Goal: Find specific page/section: Find specific page/section

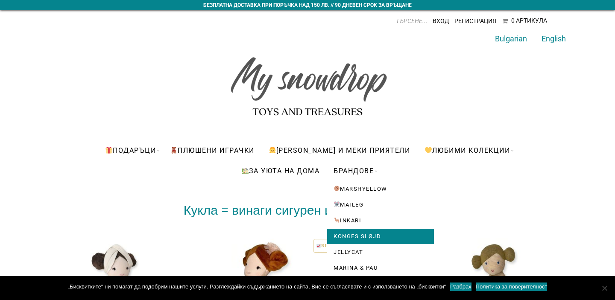
click at [347, 236] on link "Konges Sløjd" at bounding box center [380, 236] width 107 height 15
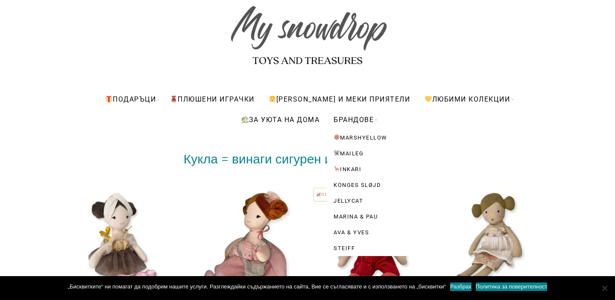
scroll to position [52, 0]
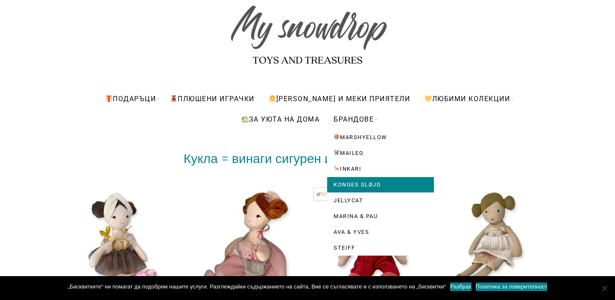
click at [361, 181] on link "Konges Sløjd" at bounding box center [380, 184] width 107 height 15
click at [357, 182] on link "Konges Sløjd" at bounding box center [380, 184] width 107 height 15
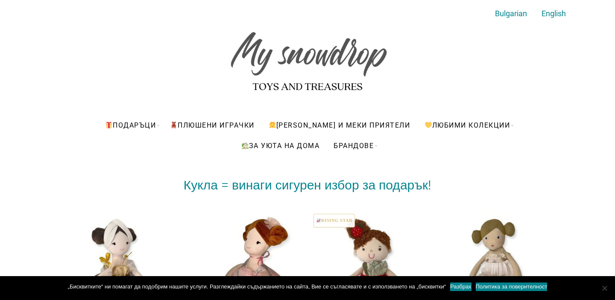
scroll to position [0, 0]
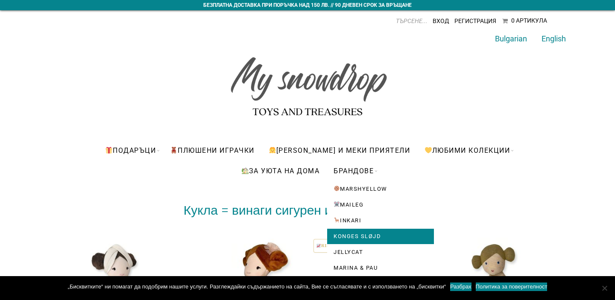
click at [363, 237] on link "Konges Sløjd" at bounding box center [380, 236] width 107 height 15
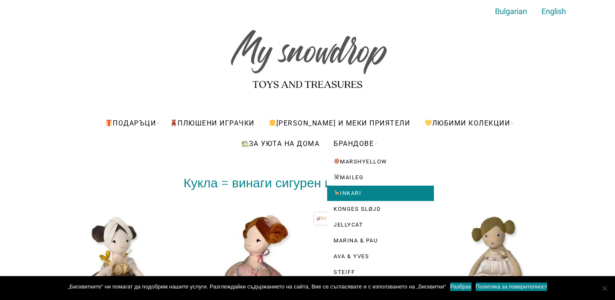
scroll to position [35, 0]
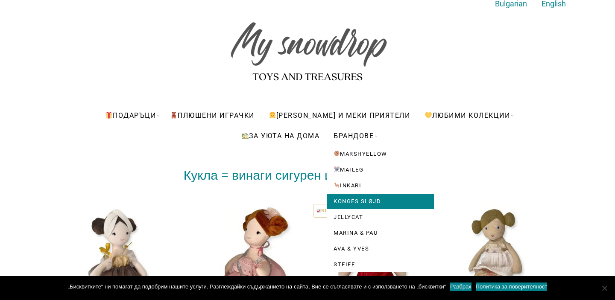
click at [359, 199] on link "Konges Sløjd" at bounding box center [380, 201] width 107 height 15
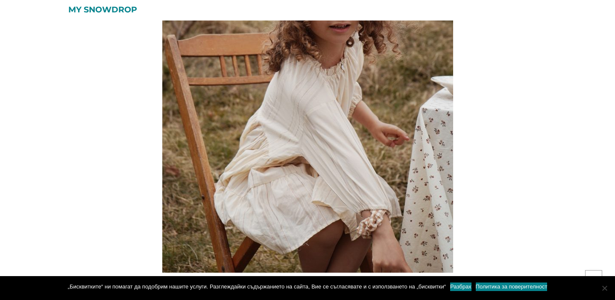
scroll to position [493, 0]
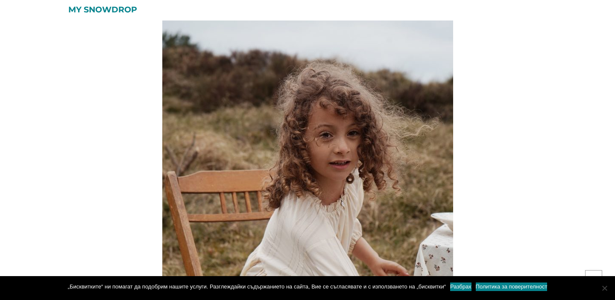
click at [398, 227] on img at bounding box center [307, 190] width 291 height 437
click at [353, 123] on img at bounding box center [307, 190] width 291 height 437
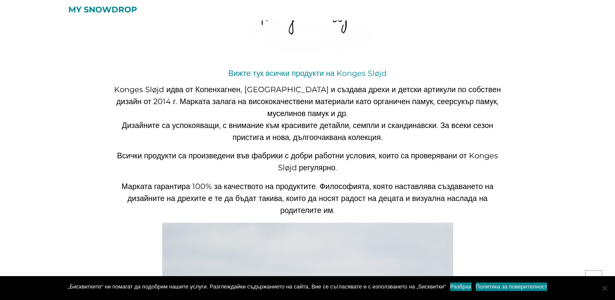
scroll to position [239, 0]
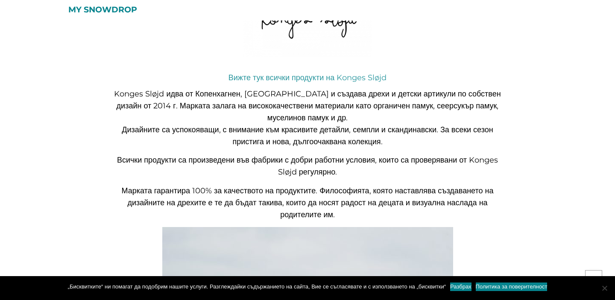
click at [343, 75] on link "Вижте тук всички продукти на Konges Sløjd" at bounding box center [307, 77] width 158 height 9
click at [286, 82] on link "Вижте тук всички продукти на Konges Sløjd" at bounding box center [307, 77] width 158 height 9
click at [284, 77] on link "Вижте тук всички продукти на Konges Sløjd" at bounding box center [307, 77] width 158 height 9
click at [471, 288] on link "Разбрах" at bounding box center [460, 287] width 21 height 9
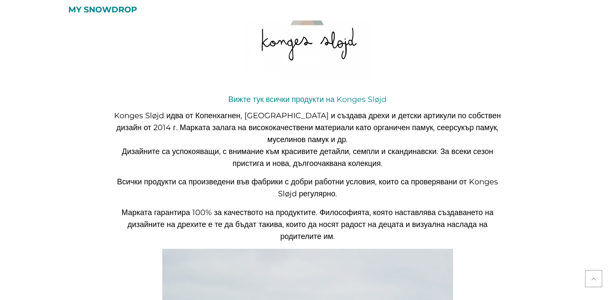
scroll to position [201, 0]
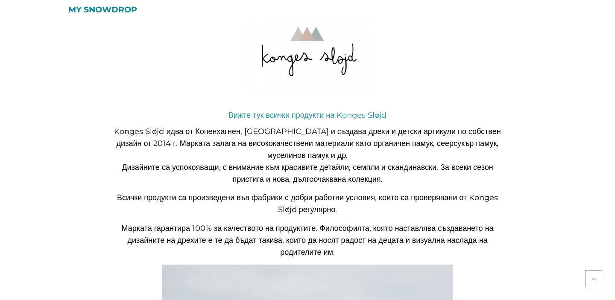
click at [382, 113] on link "Вижте тук всички продукти на Konges Sløjd" at bounding box center [307, 115] width 158 height 9
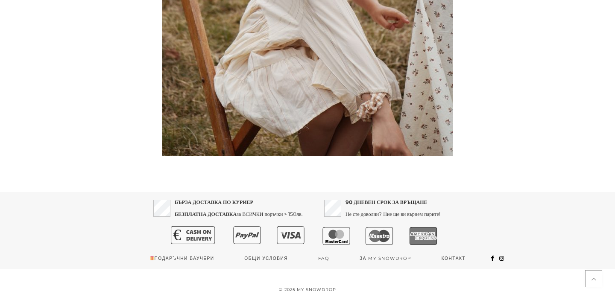
scroll to position [747, 0]
